Goal: Check status: Check status

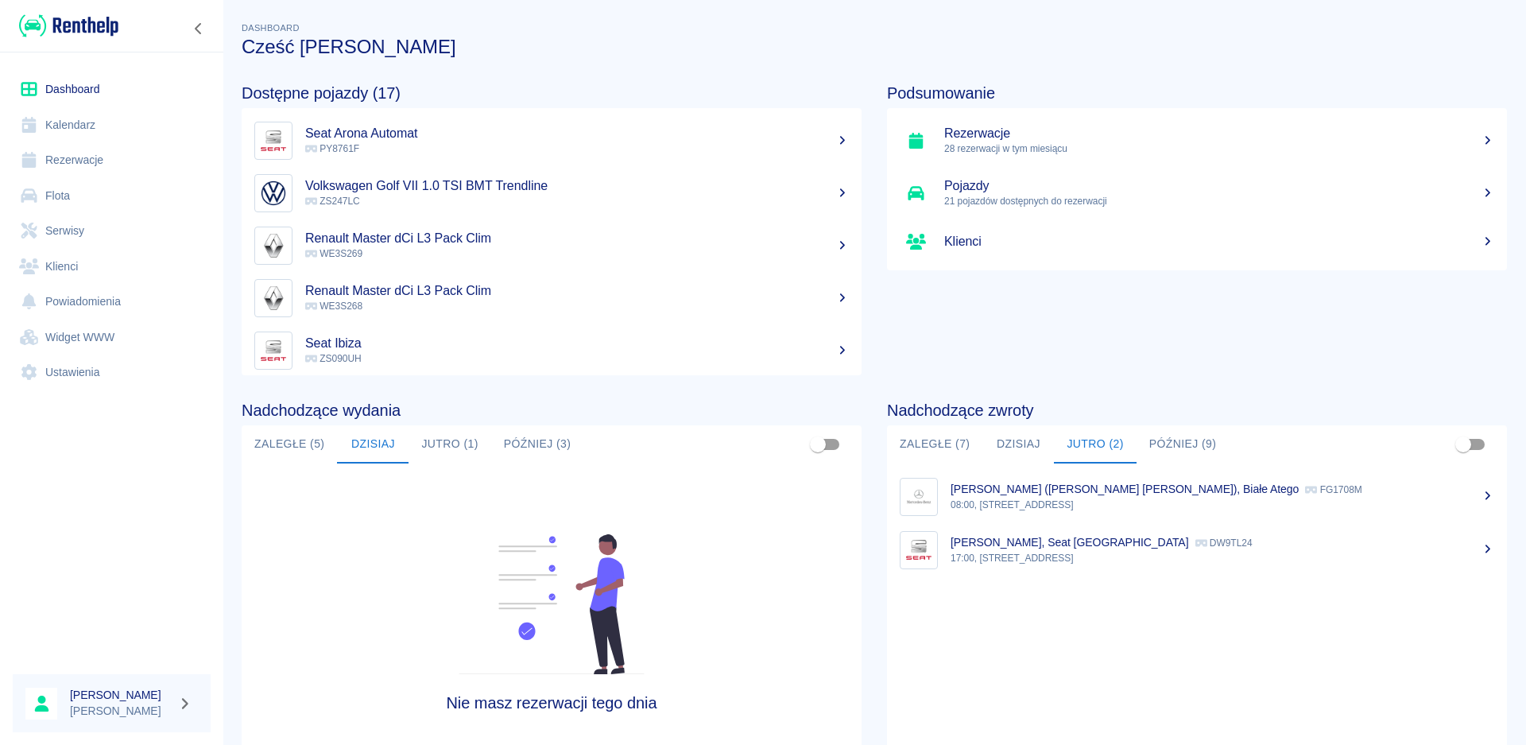
click at [1010, 453] on button "Dzisiaj" at bounding box center [1018, 444] width 72 height 38
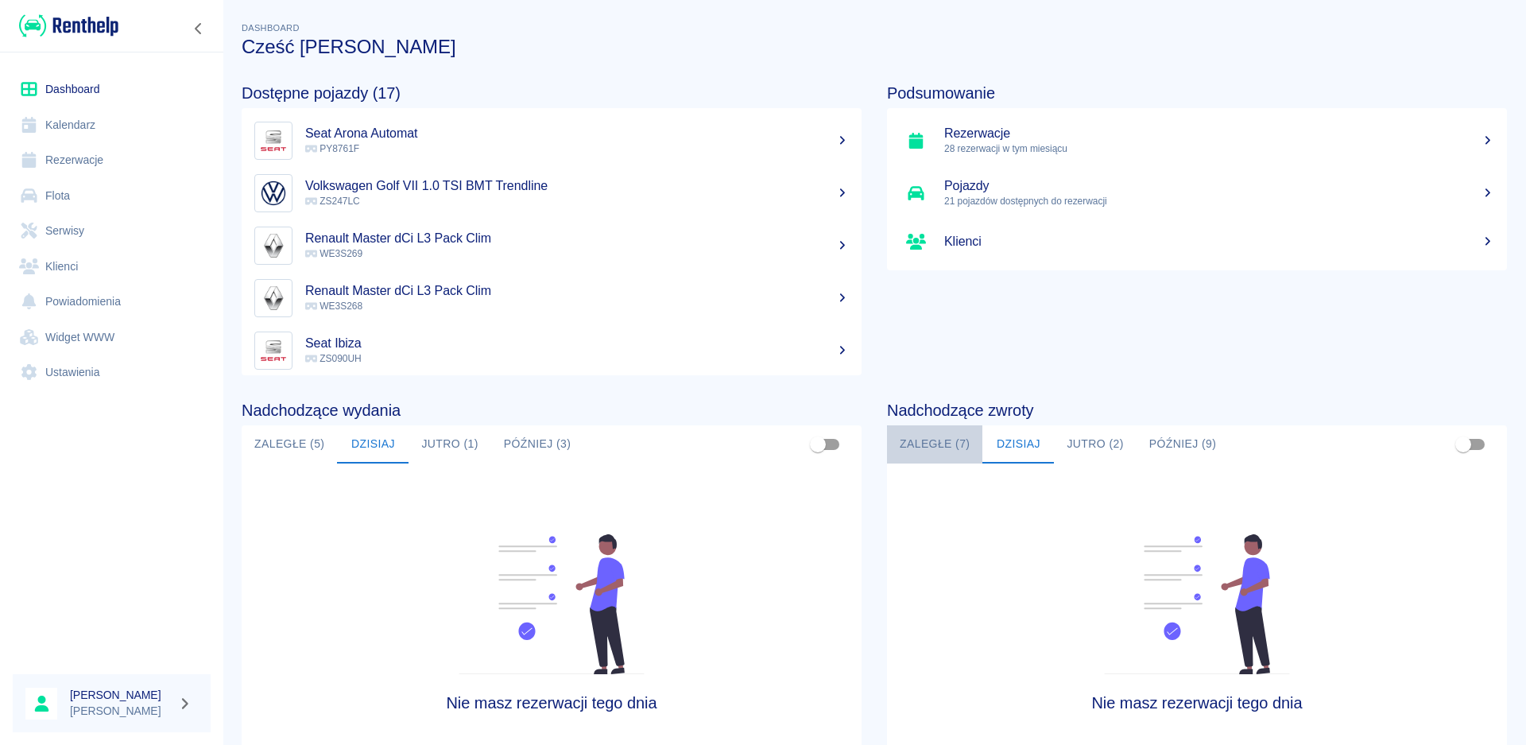
click at [930, 448] on button "Zaległe (7)" at bounding box center [934, 444] width 95 height 38
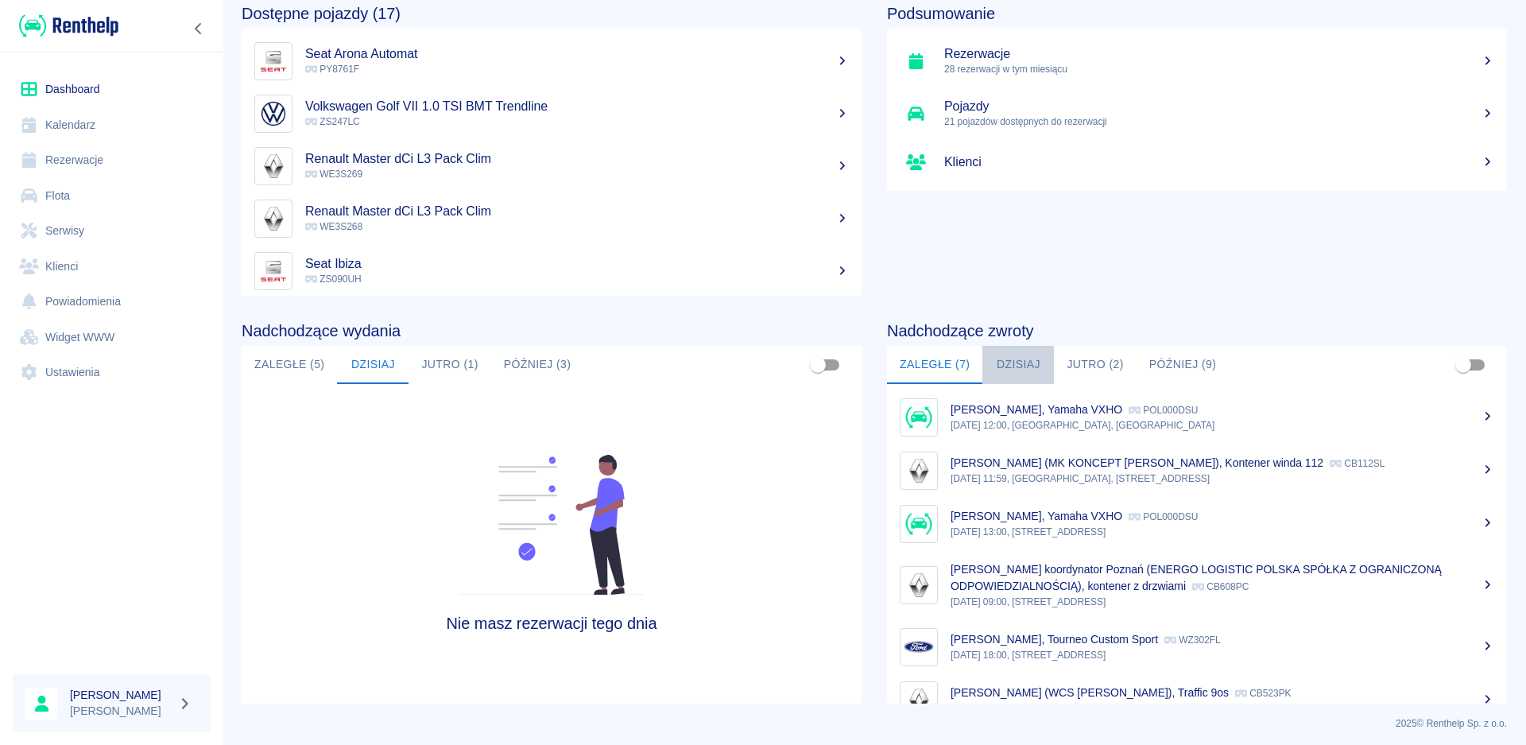
click at [1001, 358] on button "Dzisiaj" at bounding box center [1018, 365] width 72 height 38
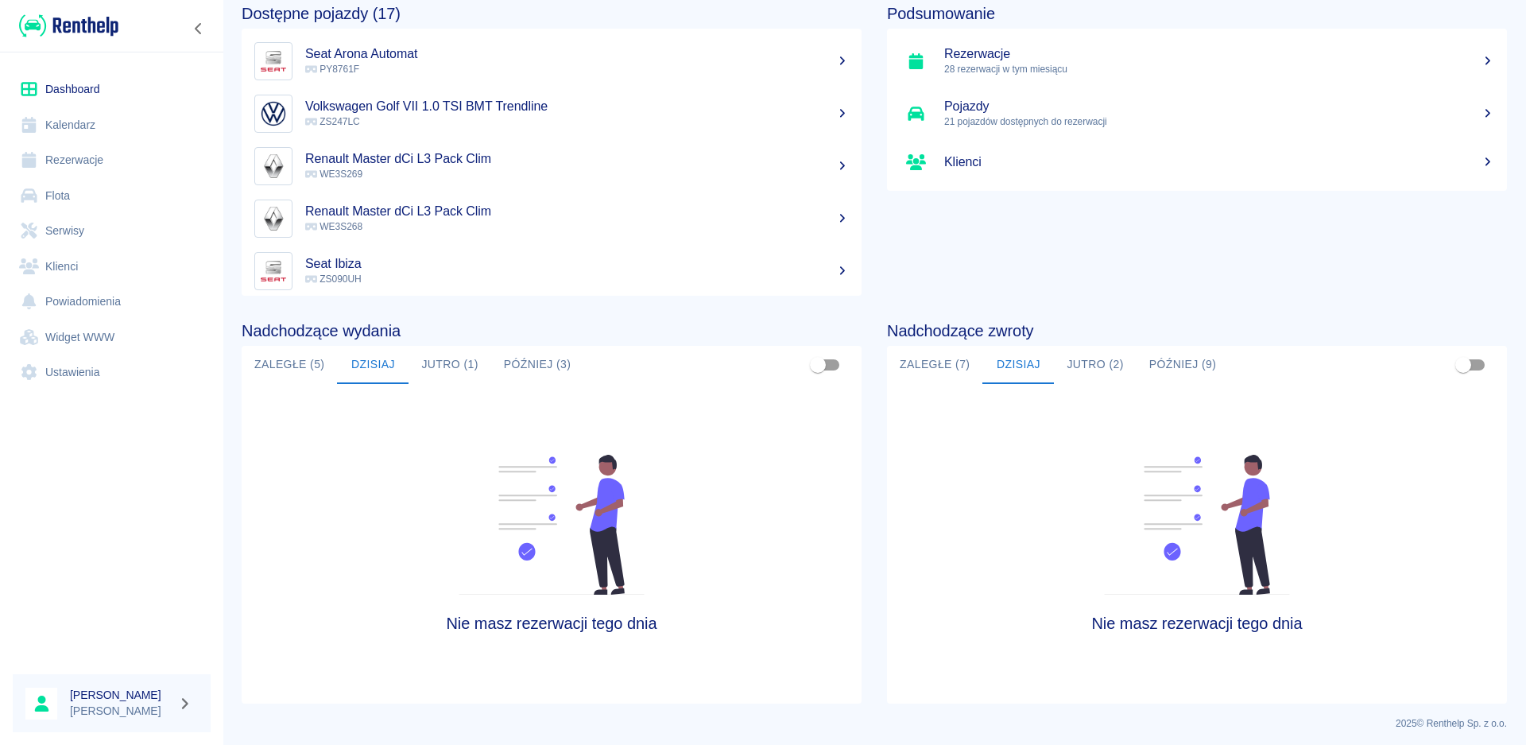
click at [1070, 365] on button "Jutro (2)" at bounding box center [1095, 365] width 82 height 38
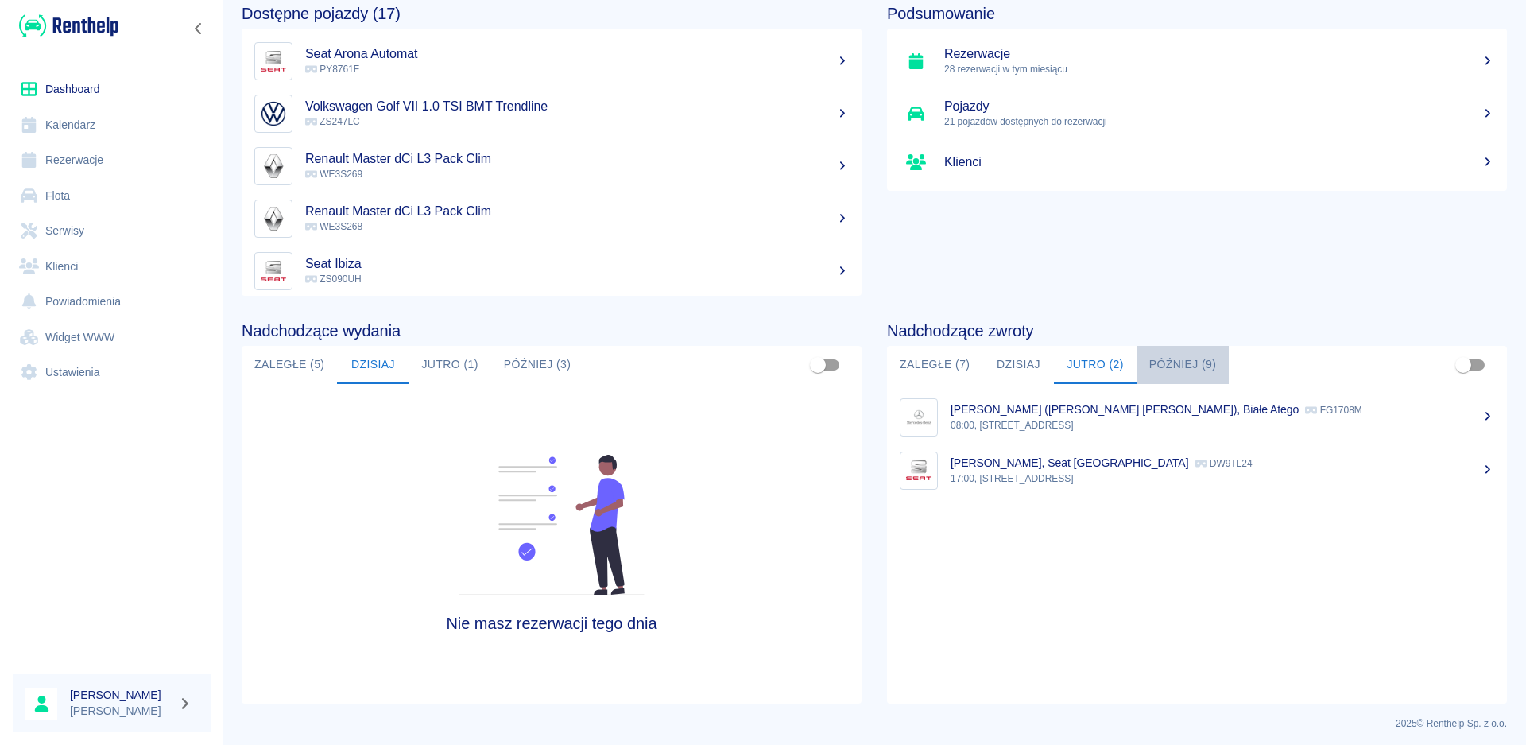
click at [1168, 366] on button "Później (9)" at bounding box center [1182, 365] width 93 height 38
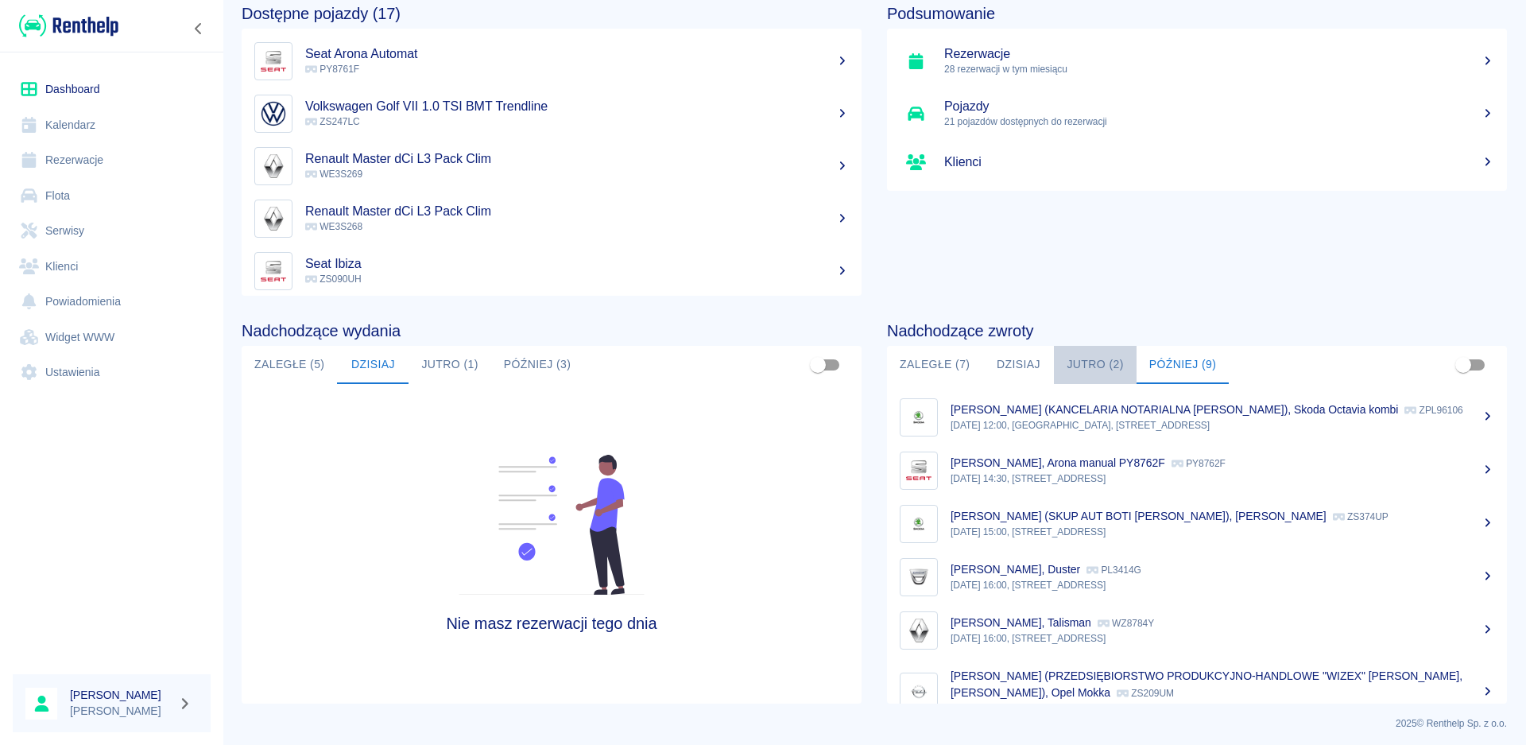
click at [1086, 368] on button "Jutro (2)" at bounding box center [1095, 365] width 82 height 38
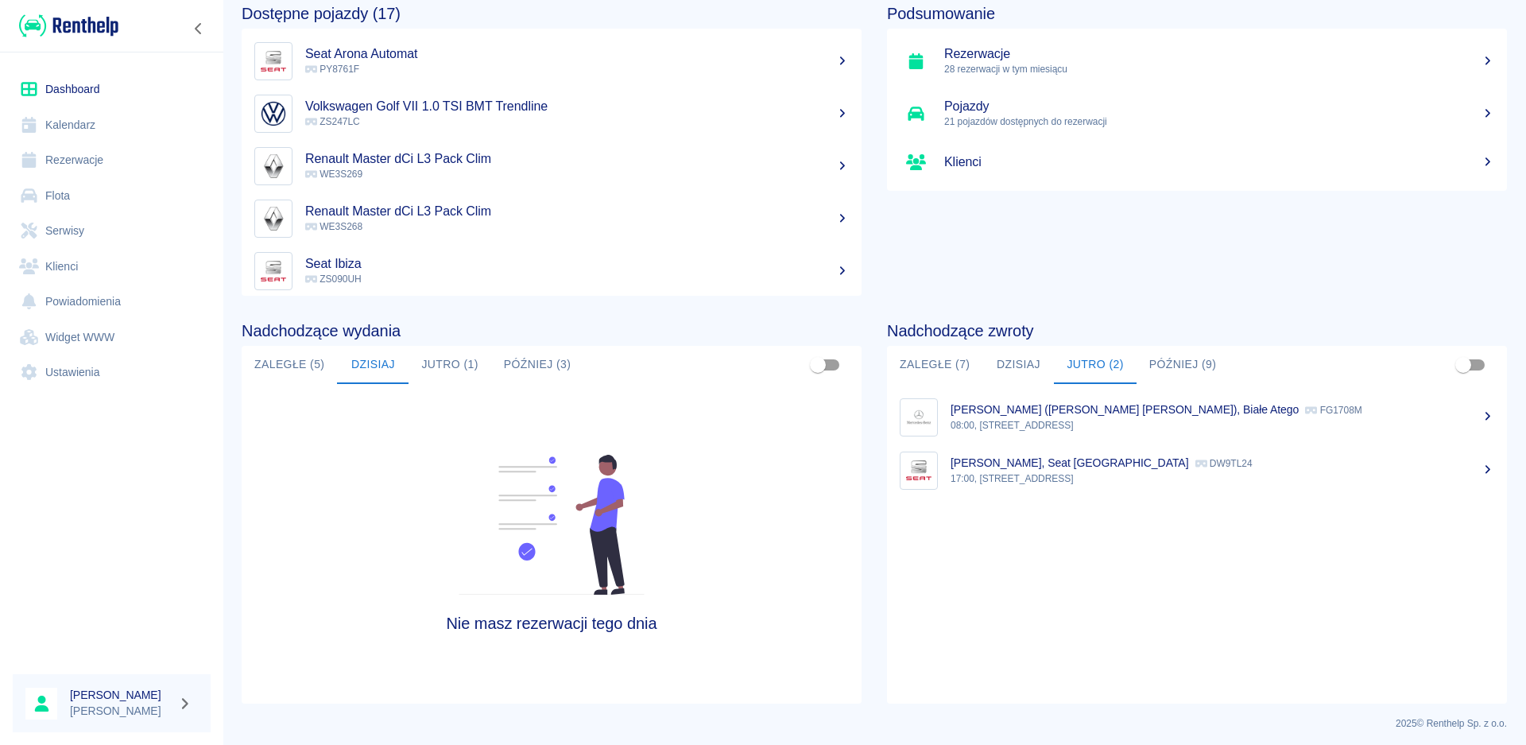
click at [1062, 427] on p "08:00, [STREET_ADDRESS]" at bounding box center [1222, 425] width 544 height 14
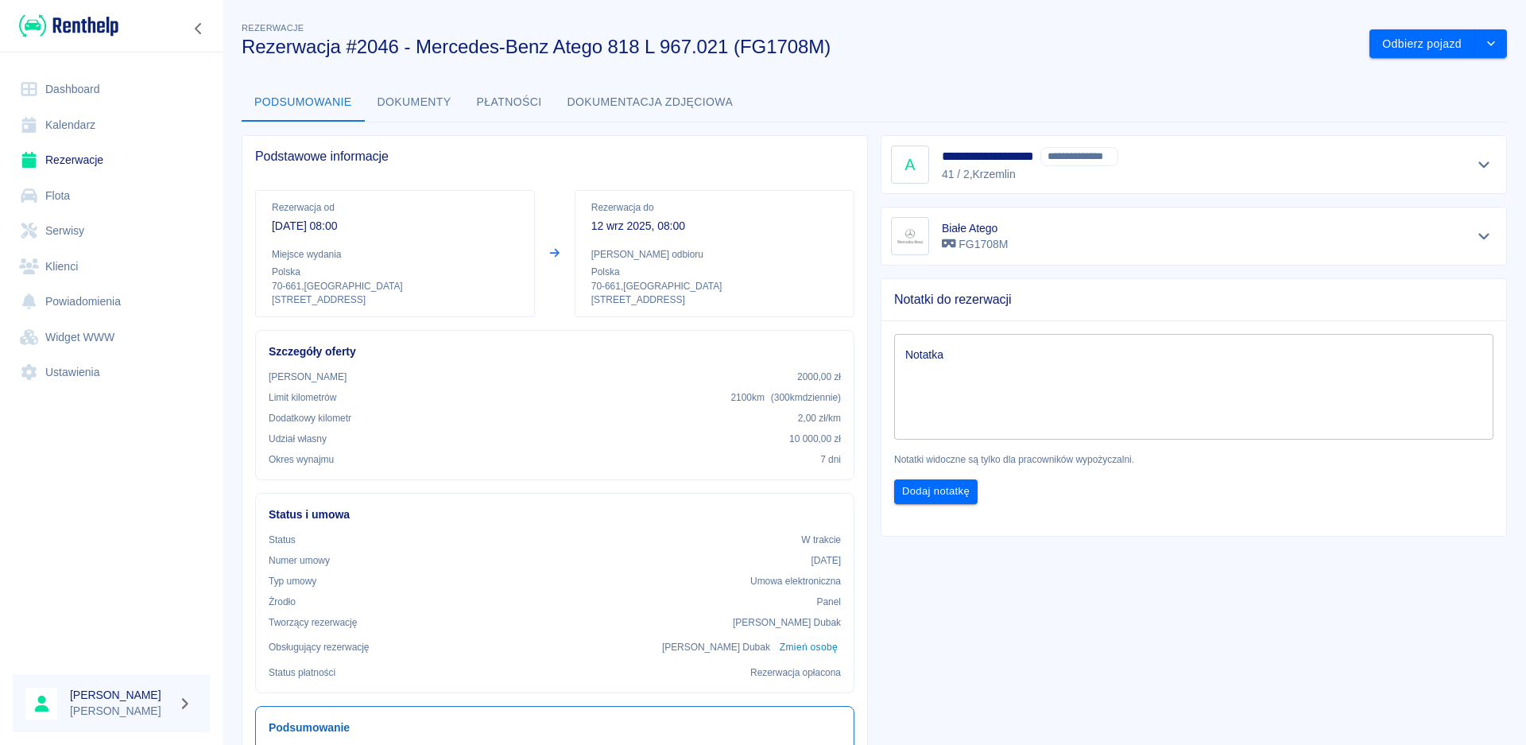
drag, startPoint x: 1211, startPoint y: 489, endPoint x: 1212, endPoint y: 528, distance: 39.7
click at [1212, 528] on div "Notatka x Notatka Notatki widoczne są tylko dla pracowników wypożyczalni. Dodaj…" at bounding box center [1193, 421] width 625 height 227
